Goal: Task Accomplishment & Management: Manage account settings

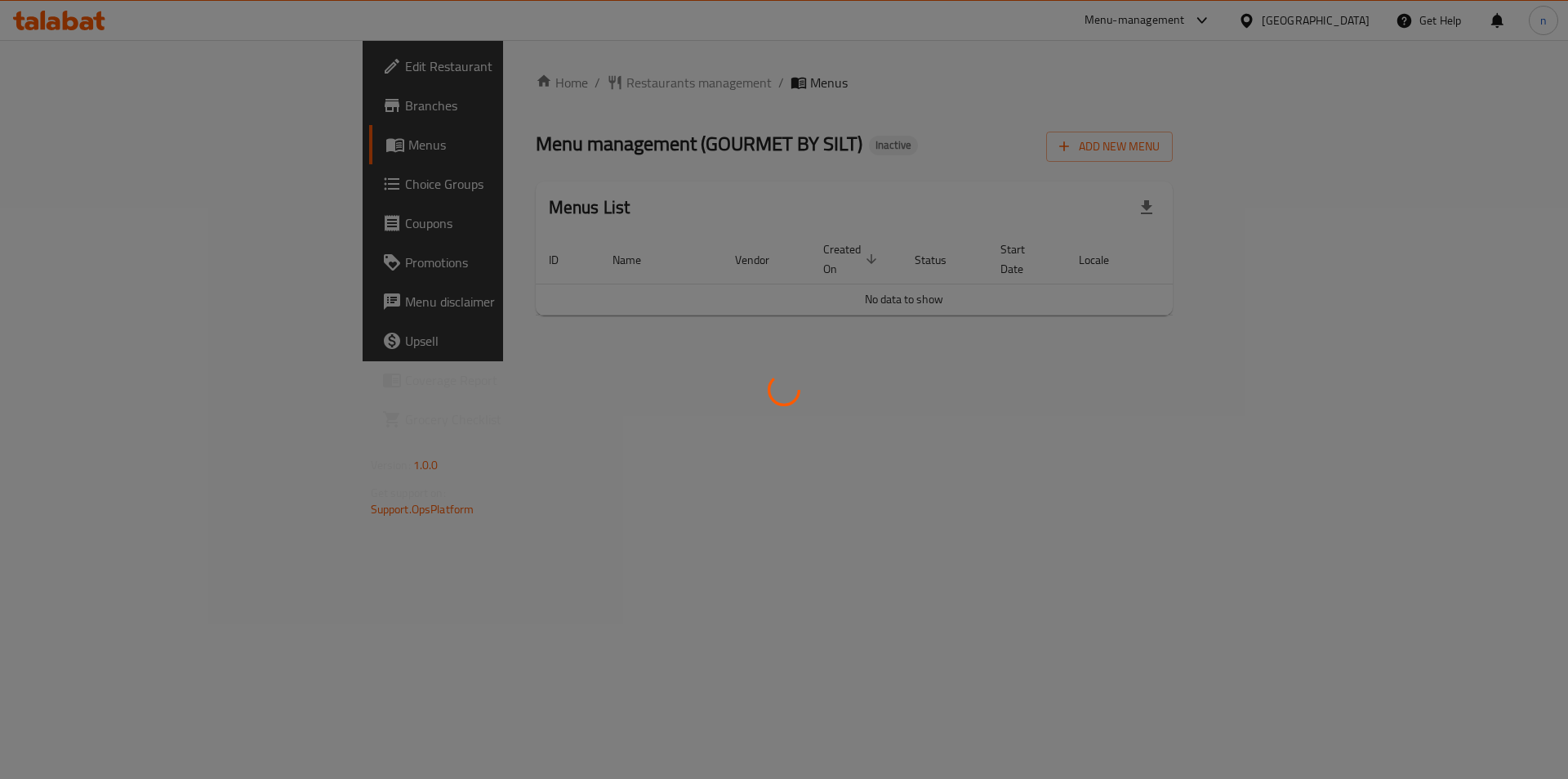
click at [117, 114] on div at bounding box center [784, 390] width 1568 height 779
click at [116, 112] on div at bounding box center [784, 390] width 1568 height 779
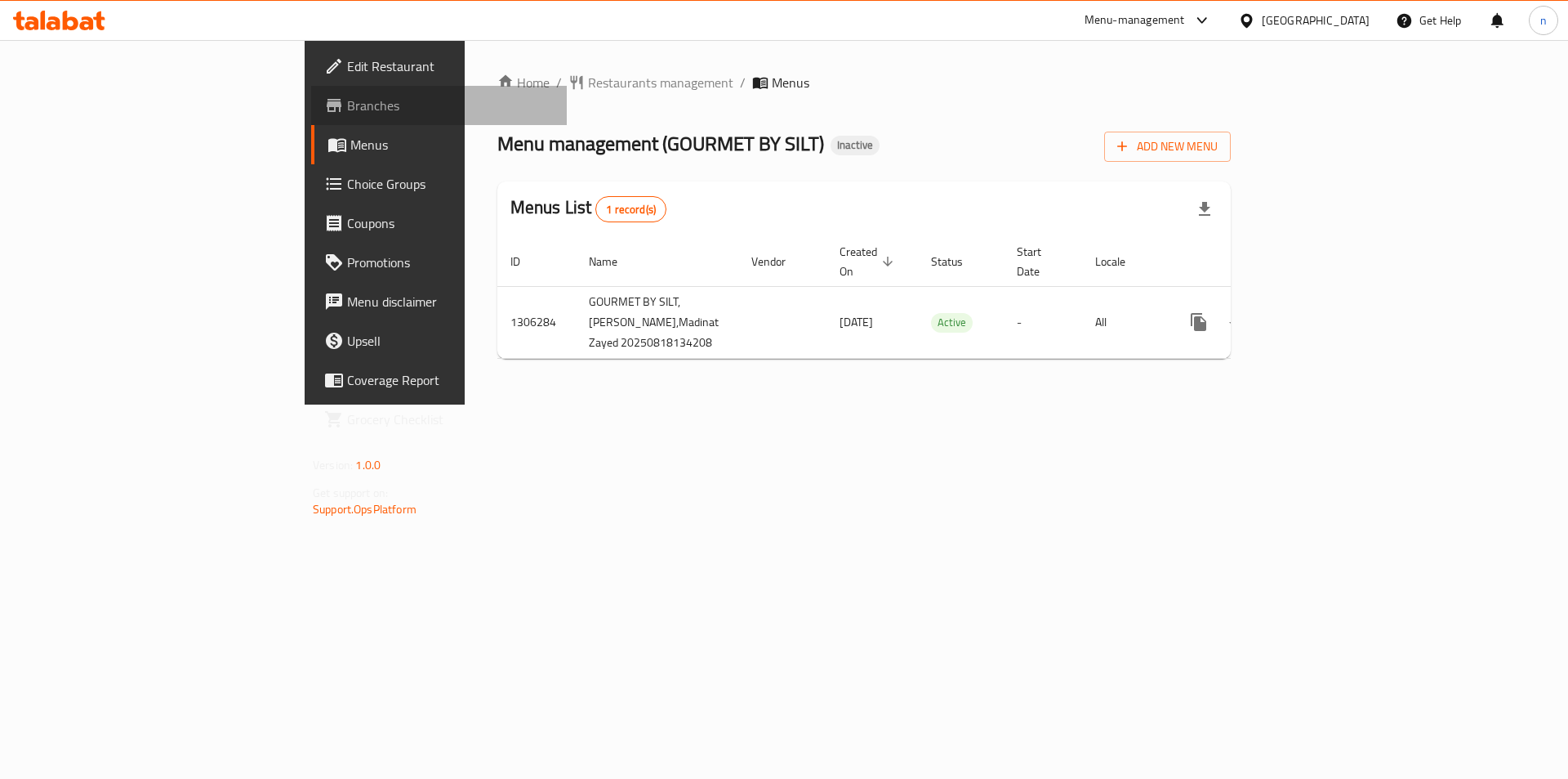
click at [347, 112] on span "Branches" at bounding box center [450, 106] width 207 height 20
click at [1218, 148] on span "Add New Menu" at bounding box center [1167, 147] width 101 height 20
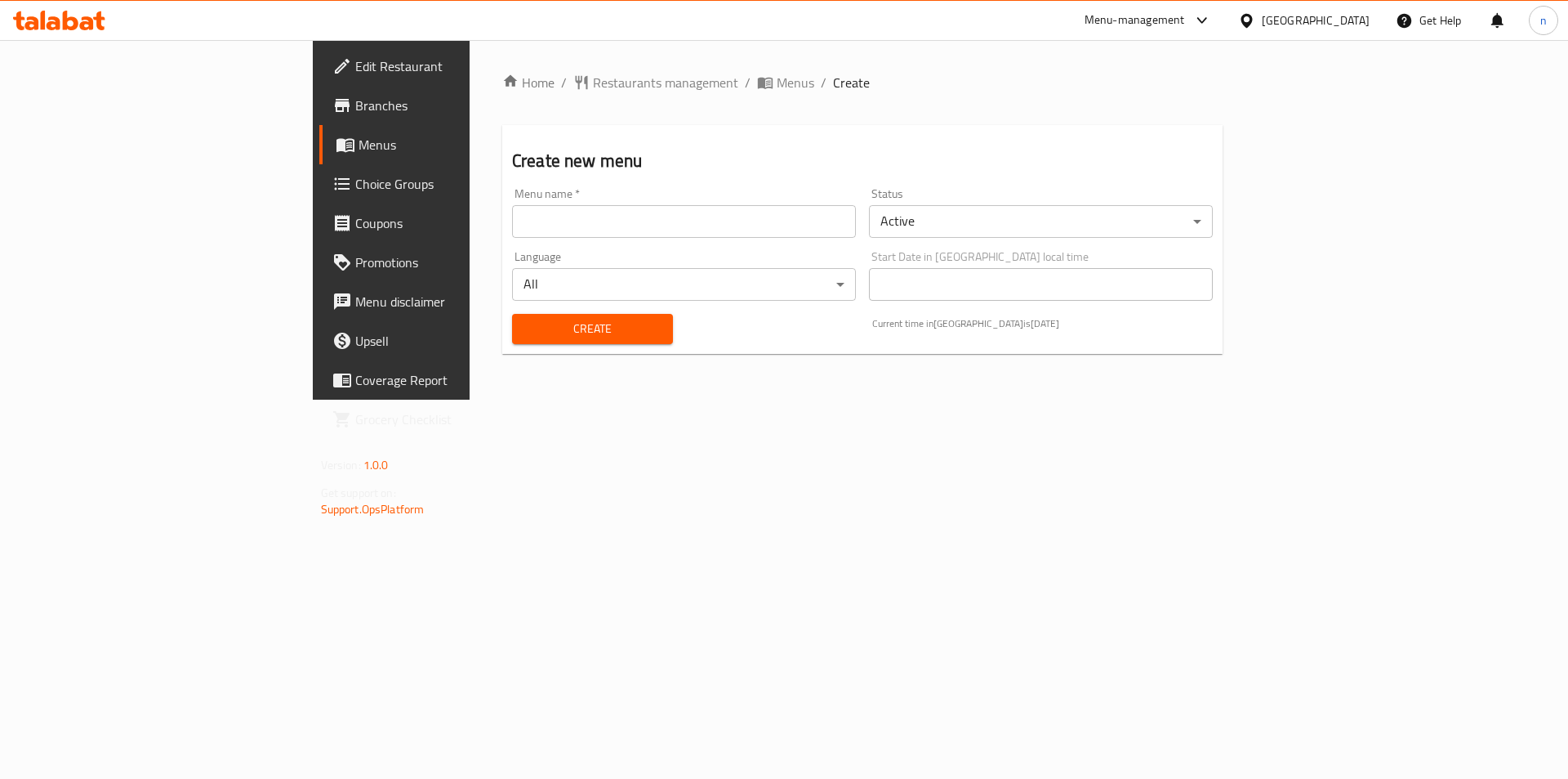
click at [561, 224] on input "text" at bounding box center [684, 221] width 343 height 33
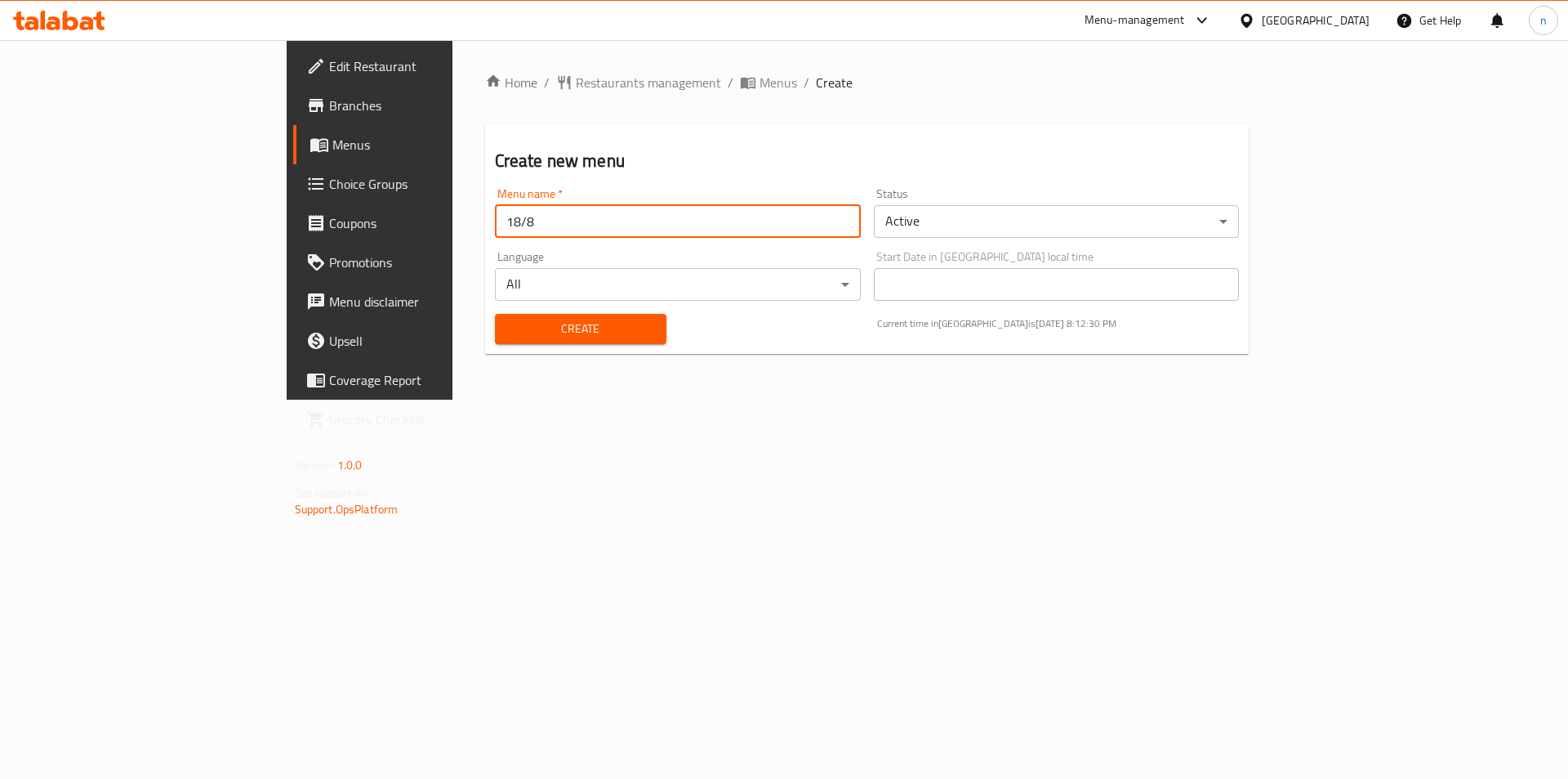
type input "18/8"
click at [508, 337] on span "Create" at bounding box center [580, 329] width 145 height 20
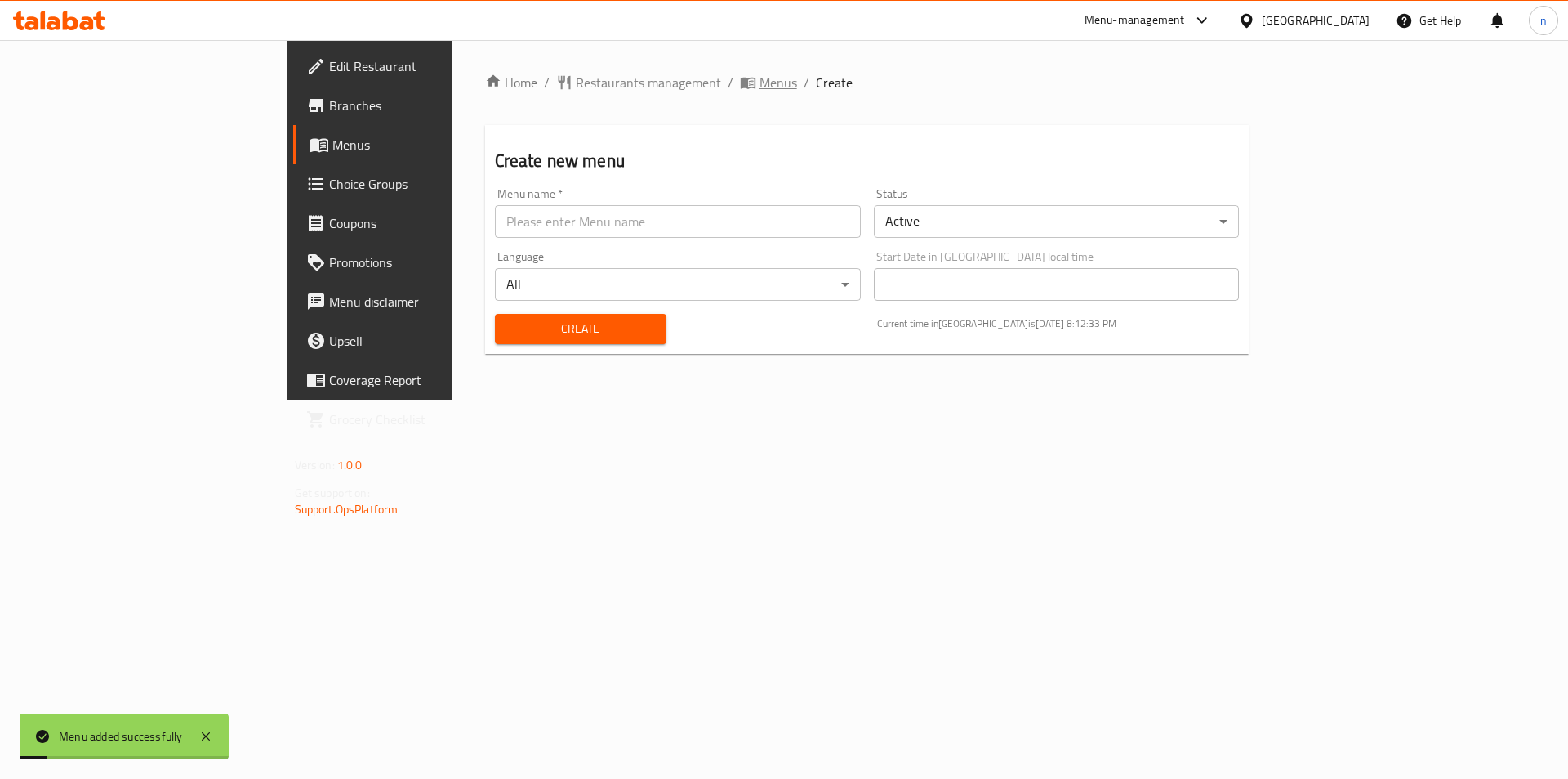
click at [759, 88] on span "Menus" at bounding box center [778, 83] width 38 height 20
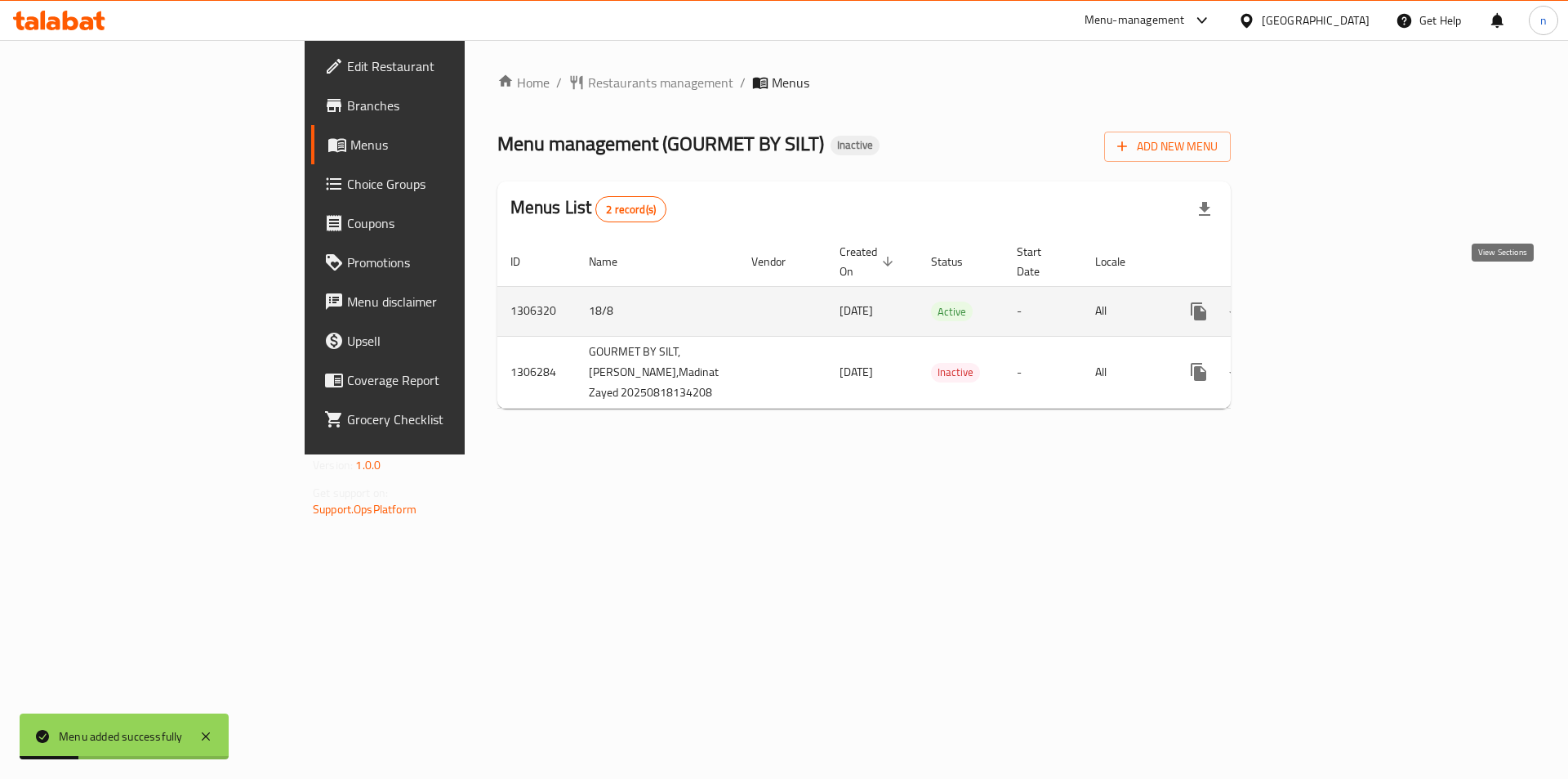
click at [1326, 302] on icon "enhanced table" at bounding box center [1317, 312] width 20 height 20
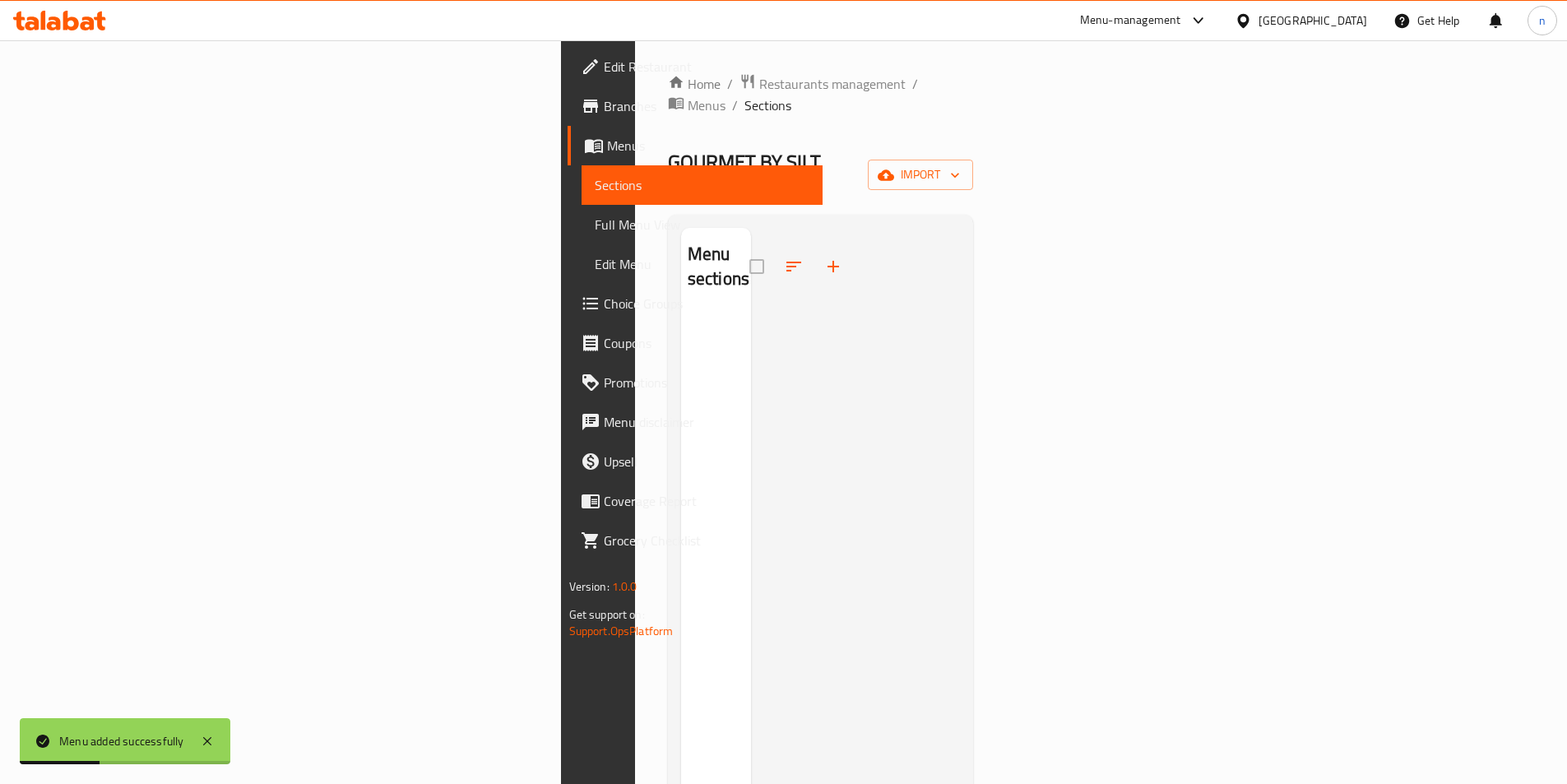
drag, startPoint x: 1461, startPoint y: 143, endPoint x: 1412, endPoint y: 186, distance: 65.2
click at [974, 165] on div "Home / Restaurants management / Menus / Sections GOURMET BY SILT Inactive impor…" at bounding box center [821, 549] width 306 height 952
click at [960, 165] on span "import" at bounding box center [920, 175] width 79 height 20
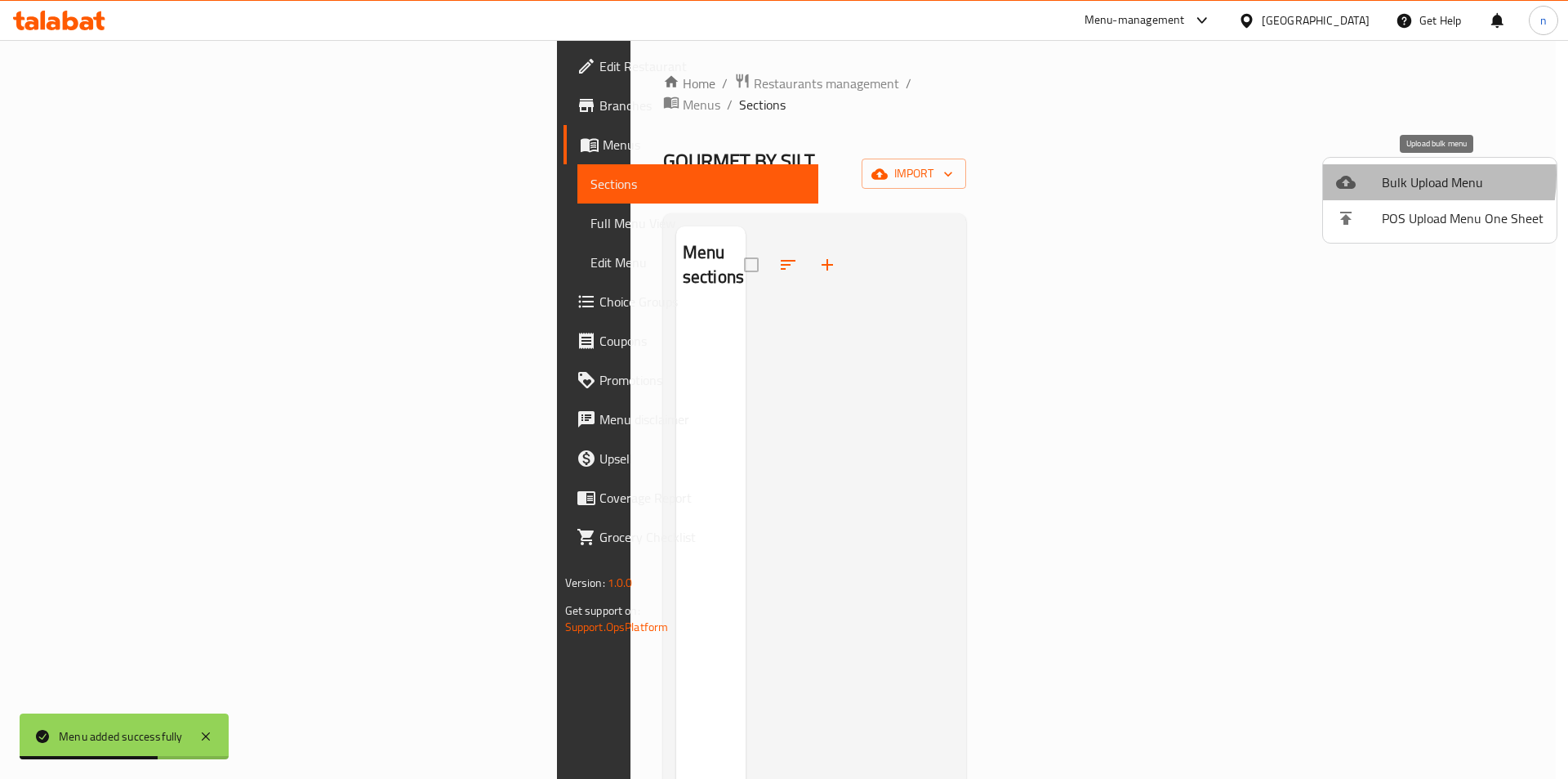
click at [1374, 175] on div at bounding box center [1359, 183] width 46 height 20
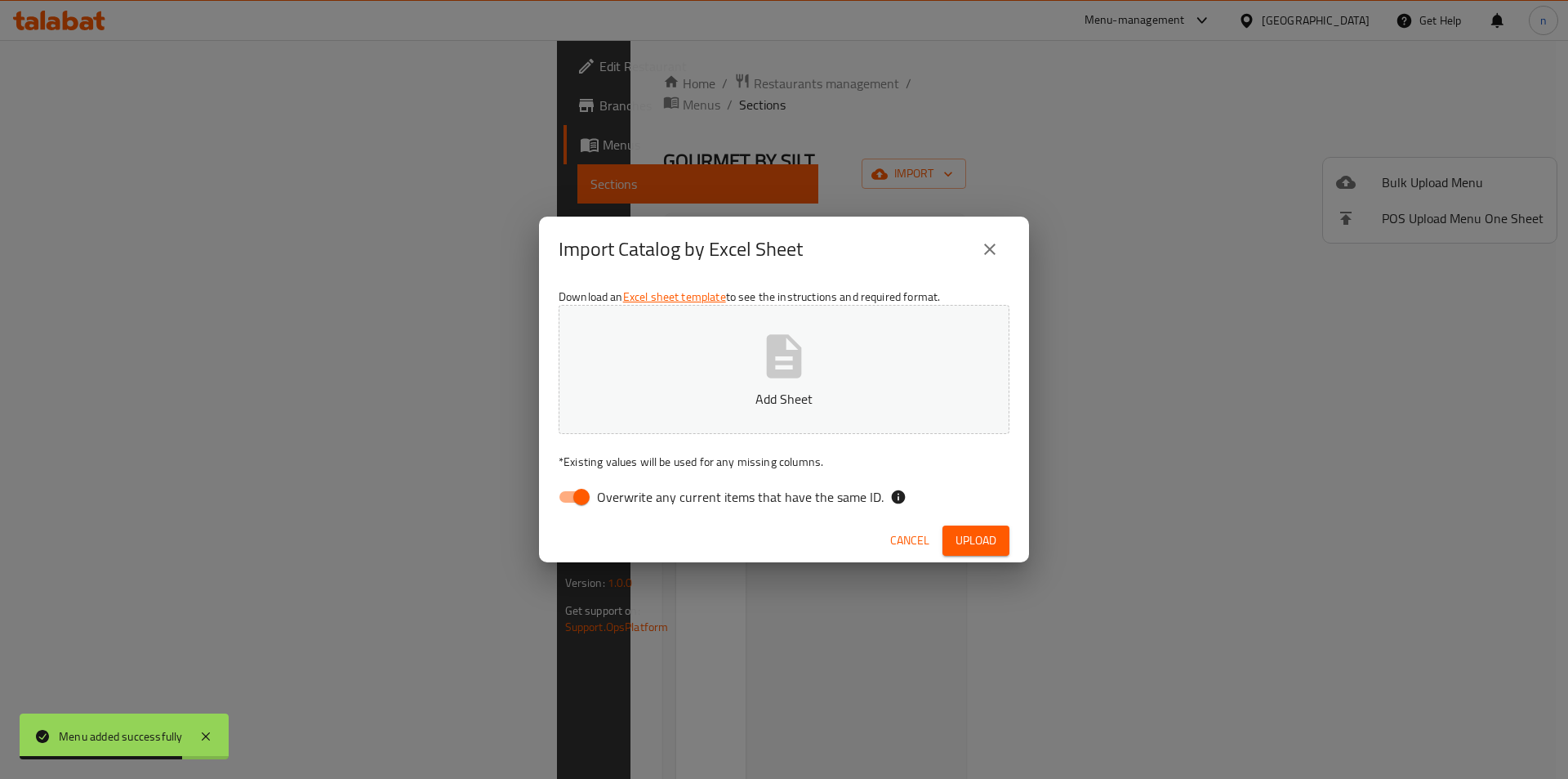
click at [589, 489] on input "Overwrite any current items that have the same ID." at bounding box center [582, 496] width 93 height 31
checkbox input "false"
click at [669, 424] on button "Add Sheet" at bounding box center [784, 369] width 451 height 129
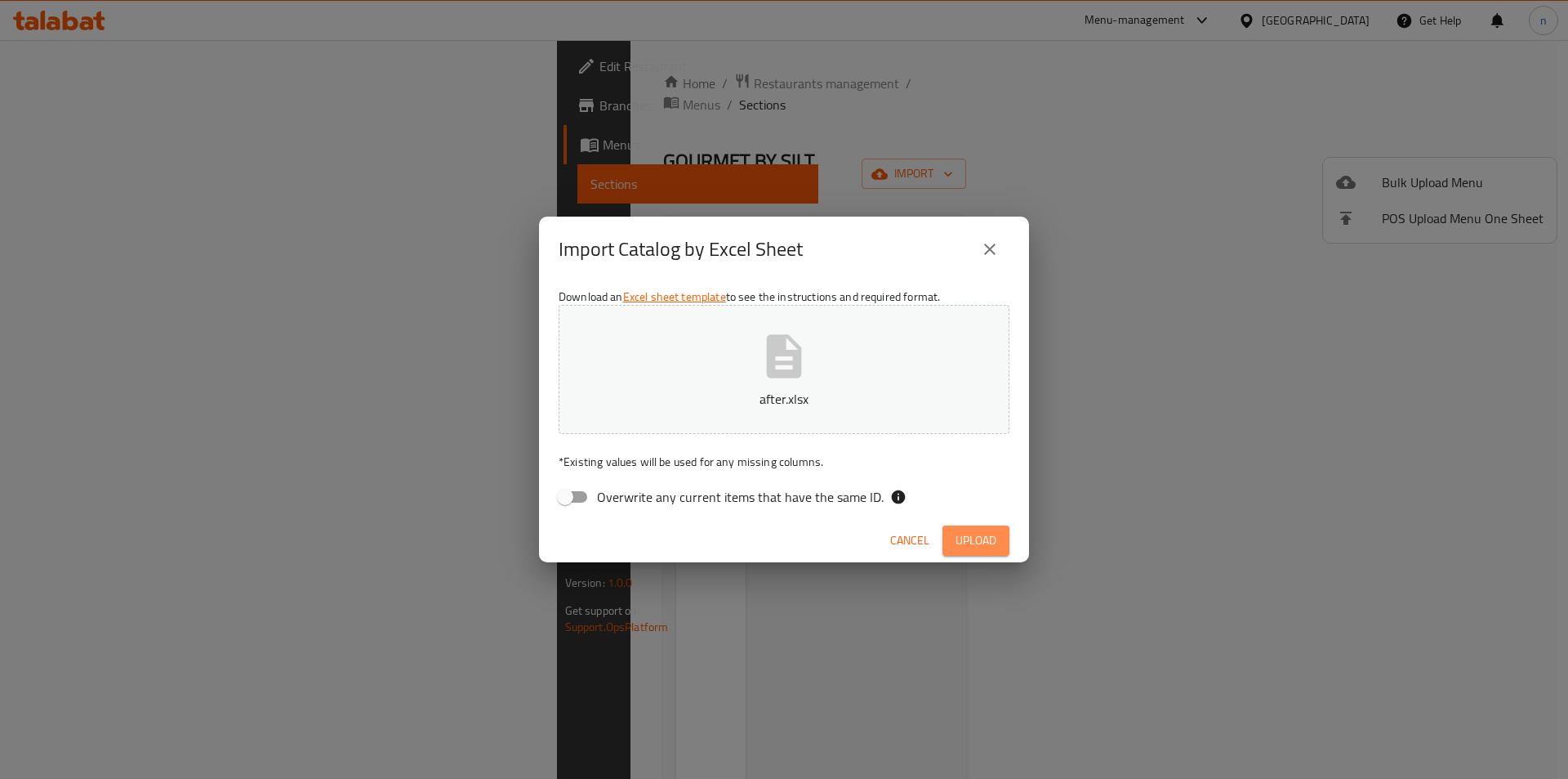
click at [982, 550] on span "Upload" at bounding box center [975, 540] width 41 height 20
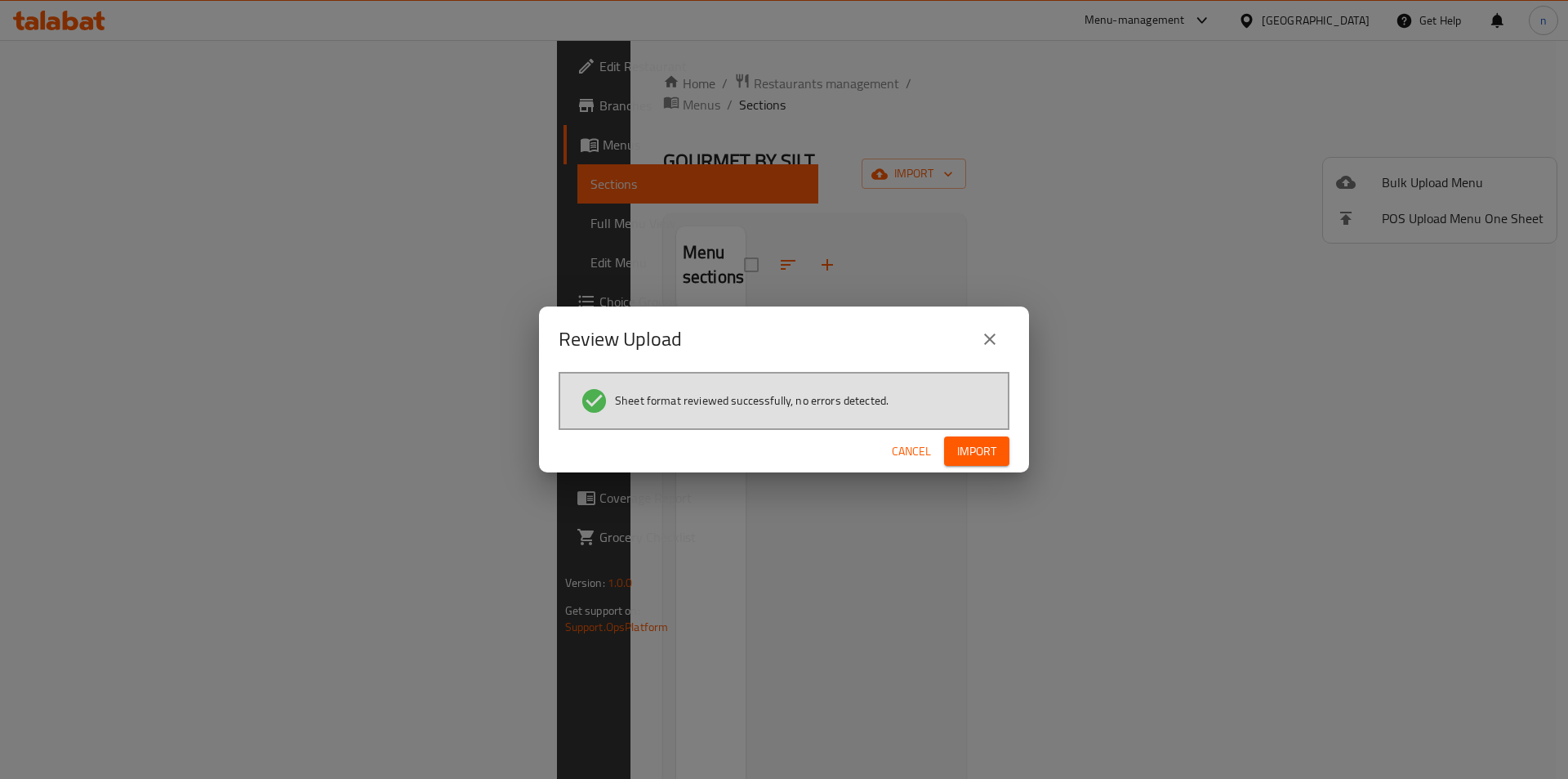
click at [970, 442] on span "Import" at bounding box center [976, 451] width 39 height 20
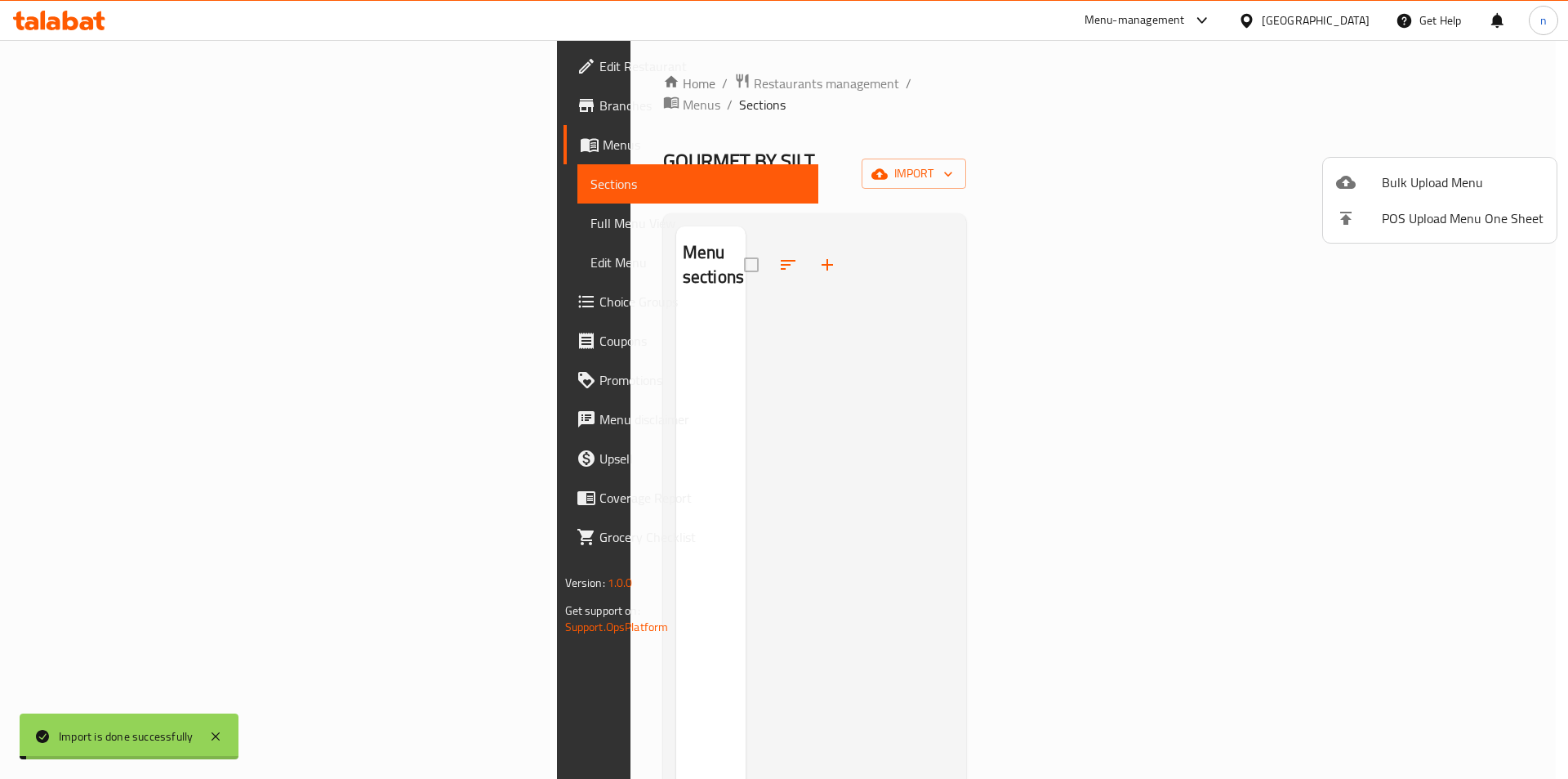
click at [122, 224] on div at bounding box center [784, 390] width 1568 height 779
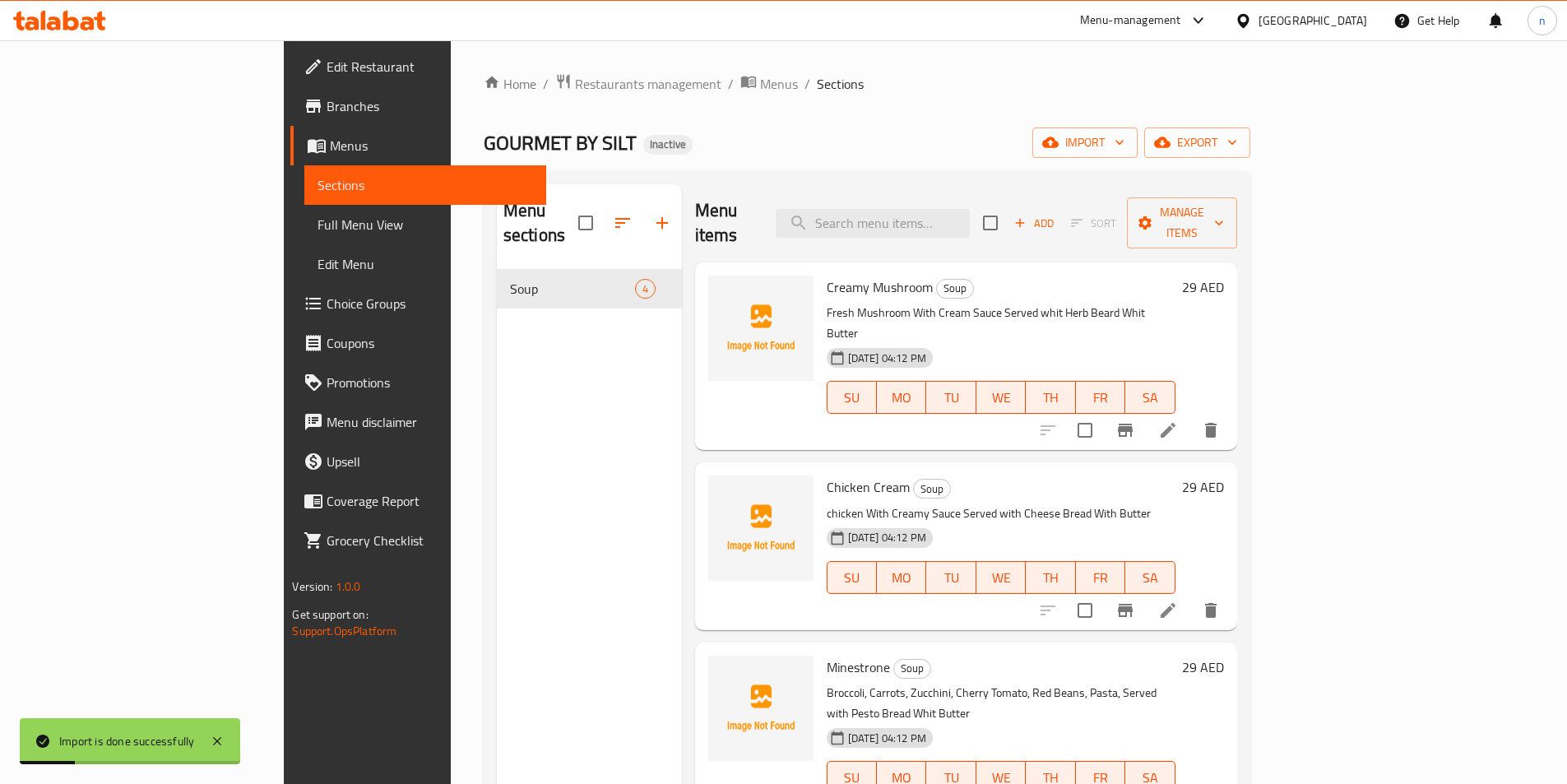
click at [317, 226] on span "Full Menu View" at bounding box center [425, 225] width 215 height 20
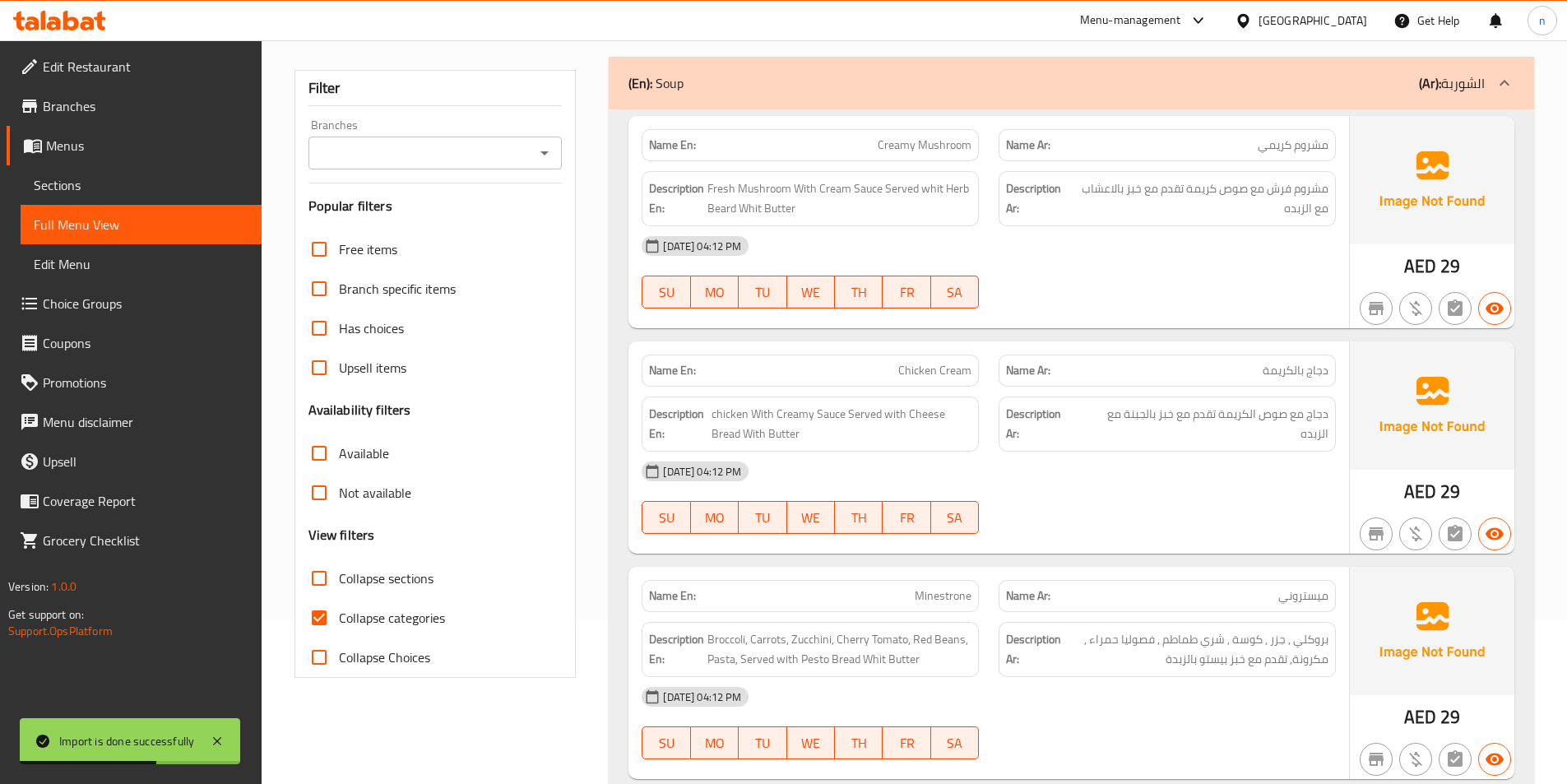
click at [407, 620] on span "Collapse categories" at bounding box center [392, 618] width 106 height 20
click at [339, 620] on input "Collapse categories" at bounding box center [319, 617] width 39 height 39
checkbox input "false"
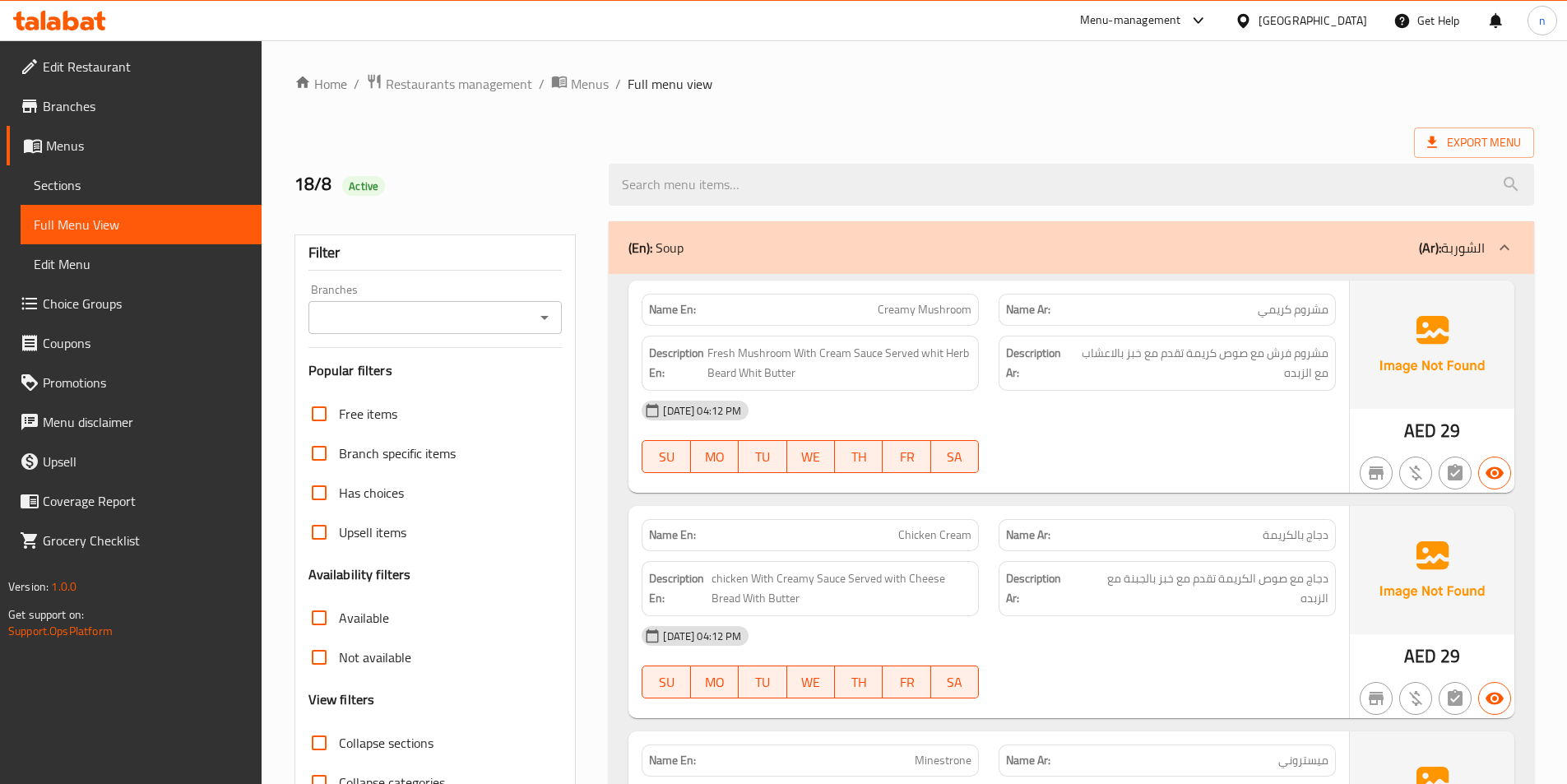
click at [1482, 158] on div at bounding box center [1072, 184] width 946 height 61
click at [1481, 154] on span "Export Menu" at bounding box center [1474, 143] width 120 height 30
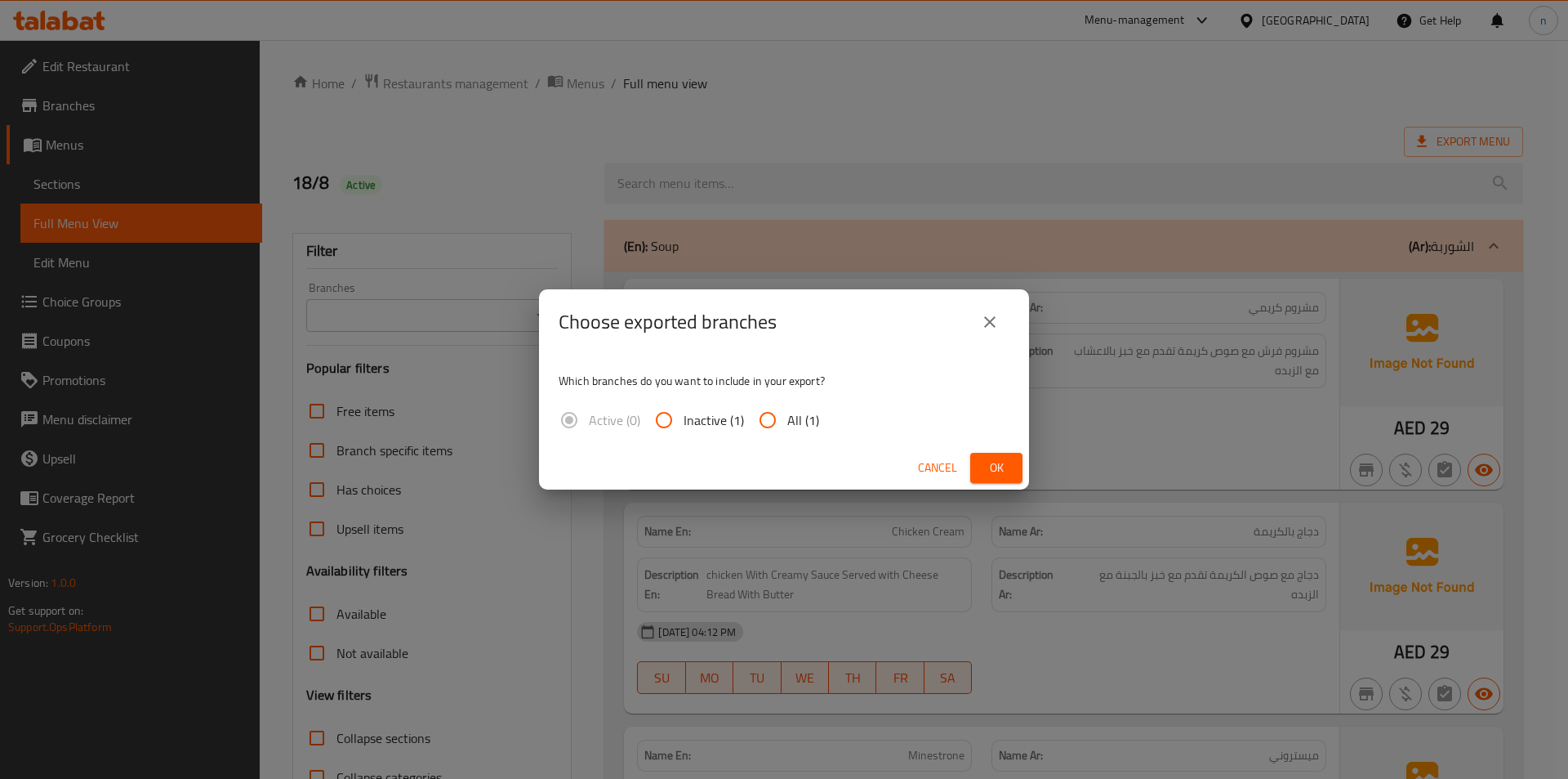
click at [789, 418] on span "All (1)" at bounding box center [803, 420] width 32 height 20
click at [787, 418] on input "All (1)" at bounding box center [767, 420] width 39 height 39
radio input "true"
click at [999, 469] on span "Ok" at bounding box center [996, 468] width 26 height 20
